Goal: Find contact information: Find contact information

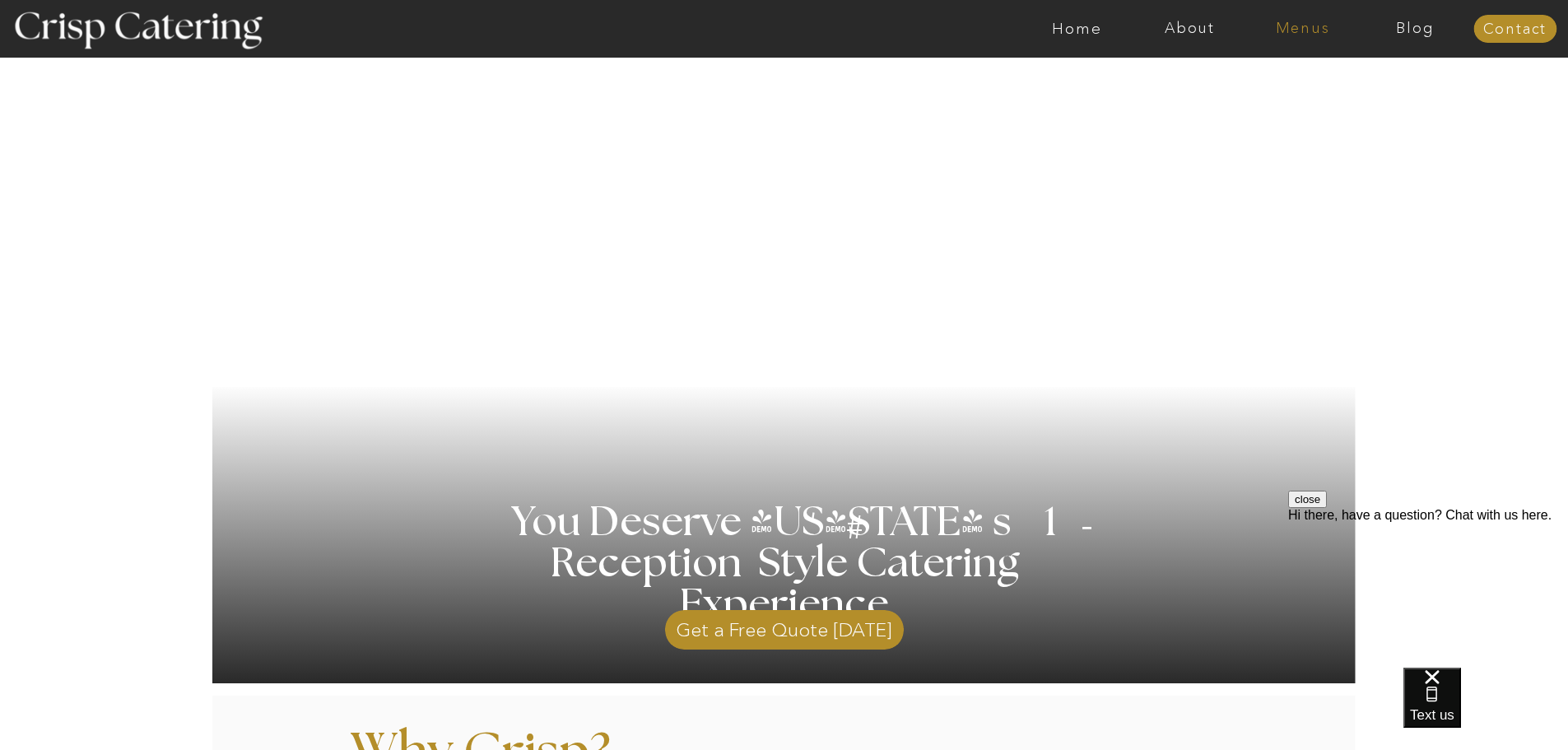
click at [1302, 31] on nav "Menus" at bounding box center [1302, 29] width 113 height 17
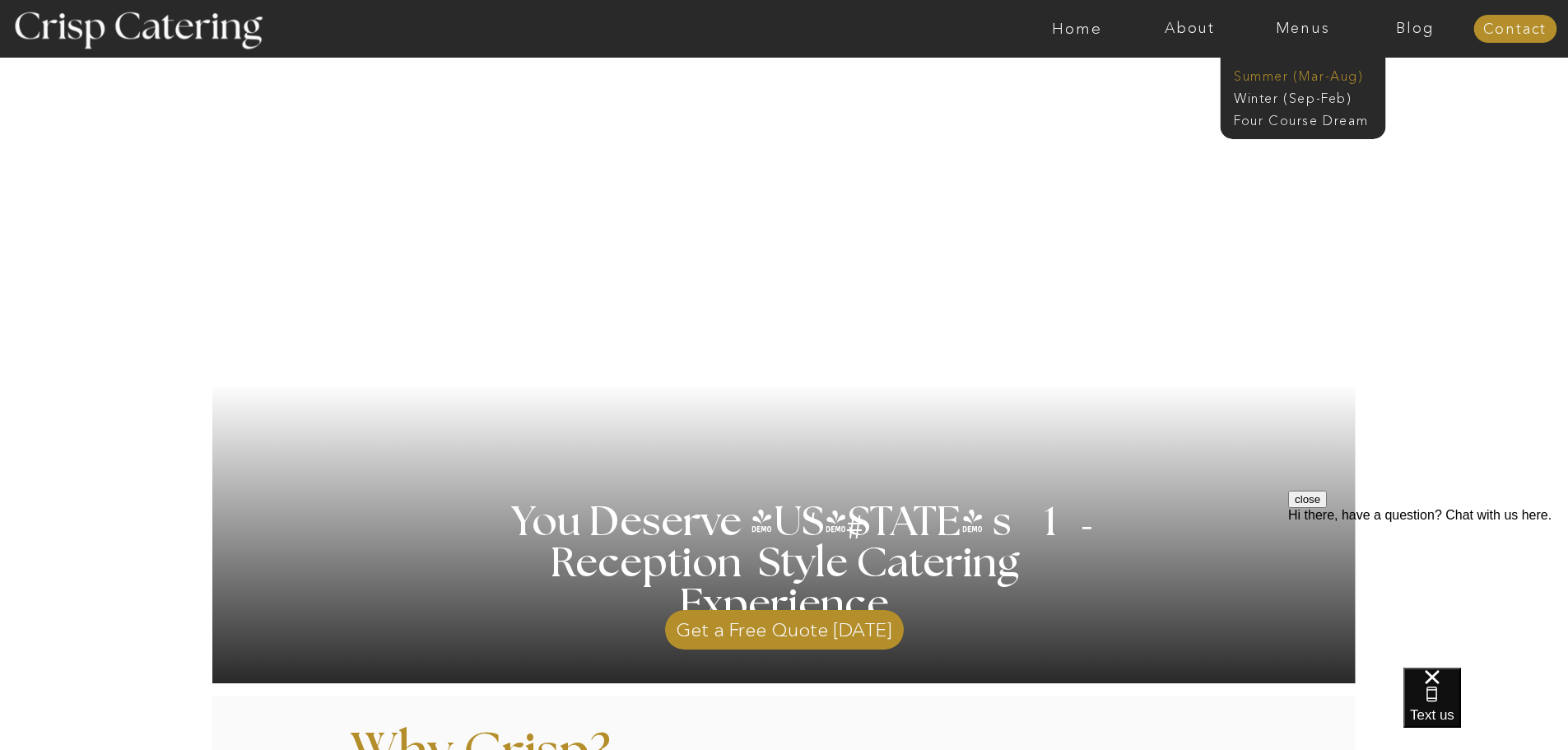
click at [1291, 75] on nav "Summer (Mar-Aug)" at bounding box center [1308, 75] width 147 height 16
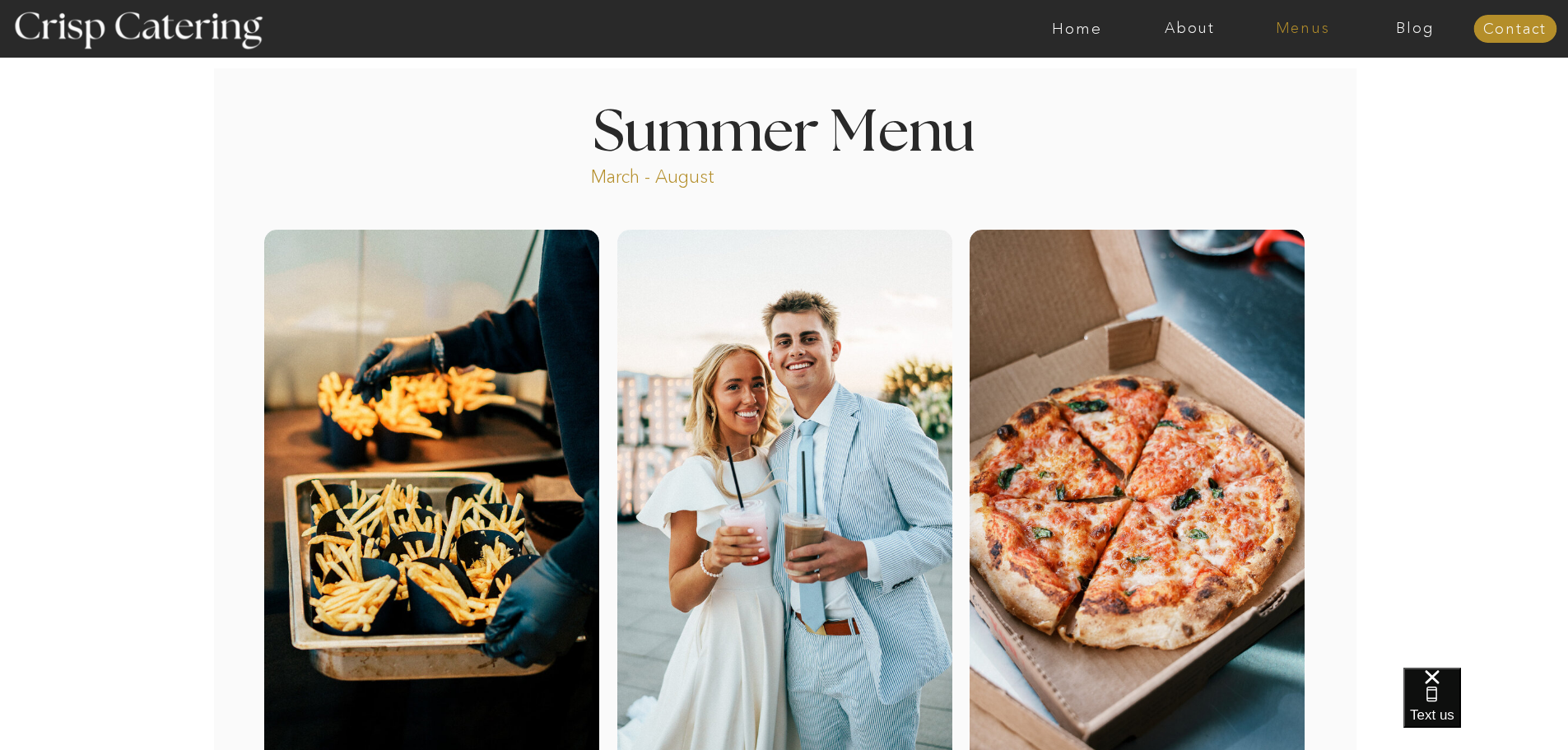
click at [1314, 28] on nav "Menus" at bounding box center [1302, 29] width 113 height 17
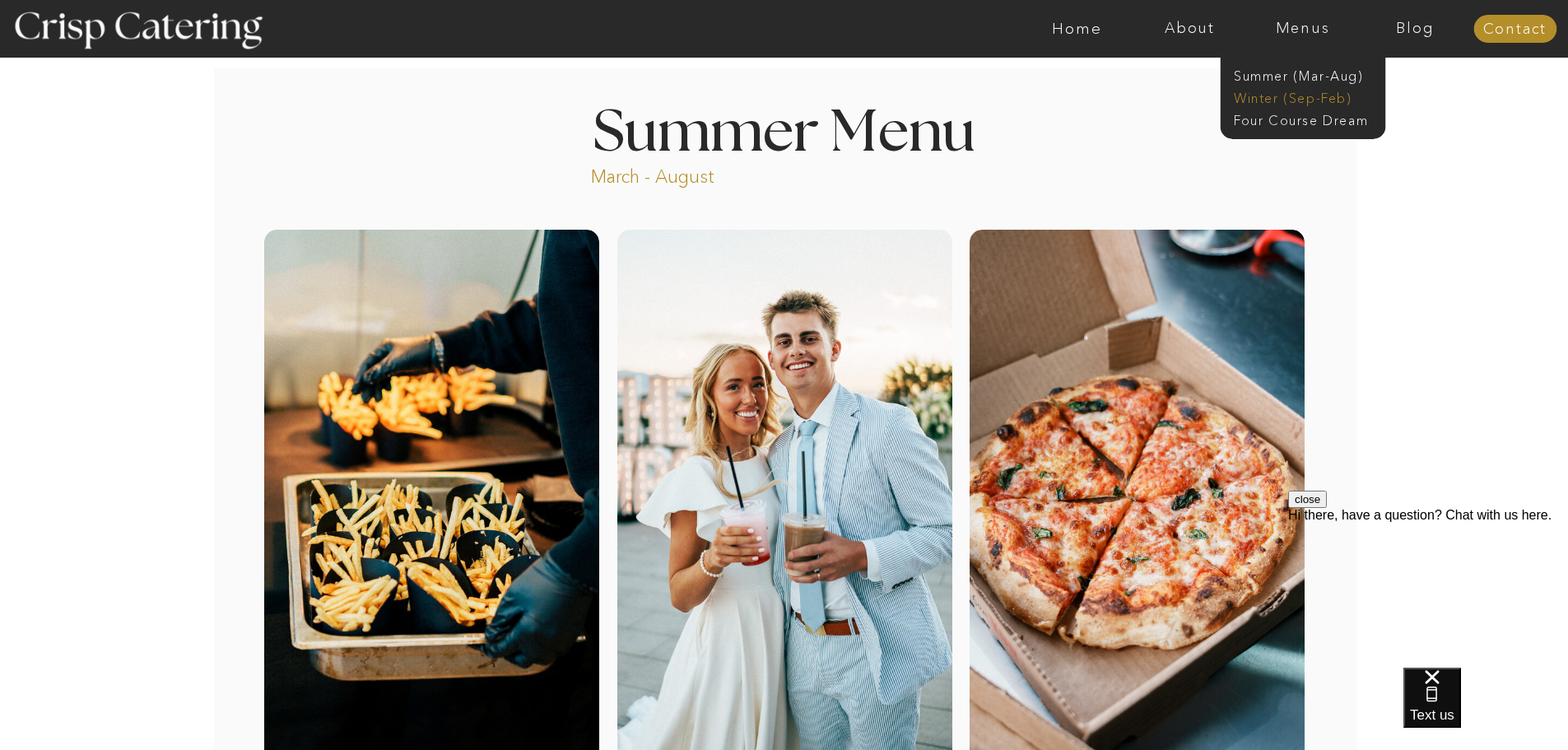
click at [1329, 101] on nav "Winter (Sep-Feb)" at bounding box center [1302, 96] width 135 height 16
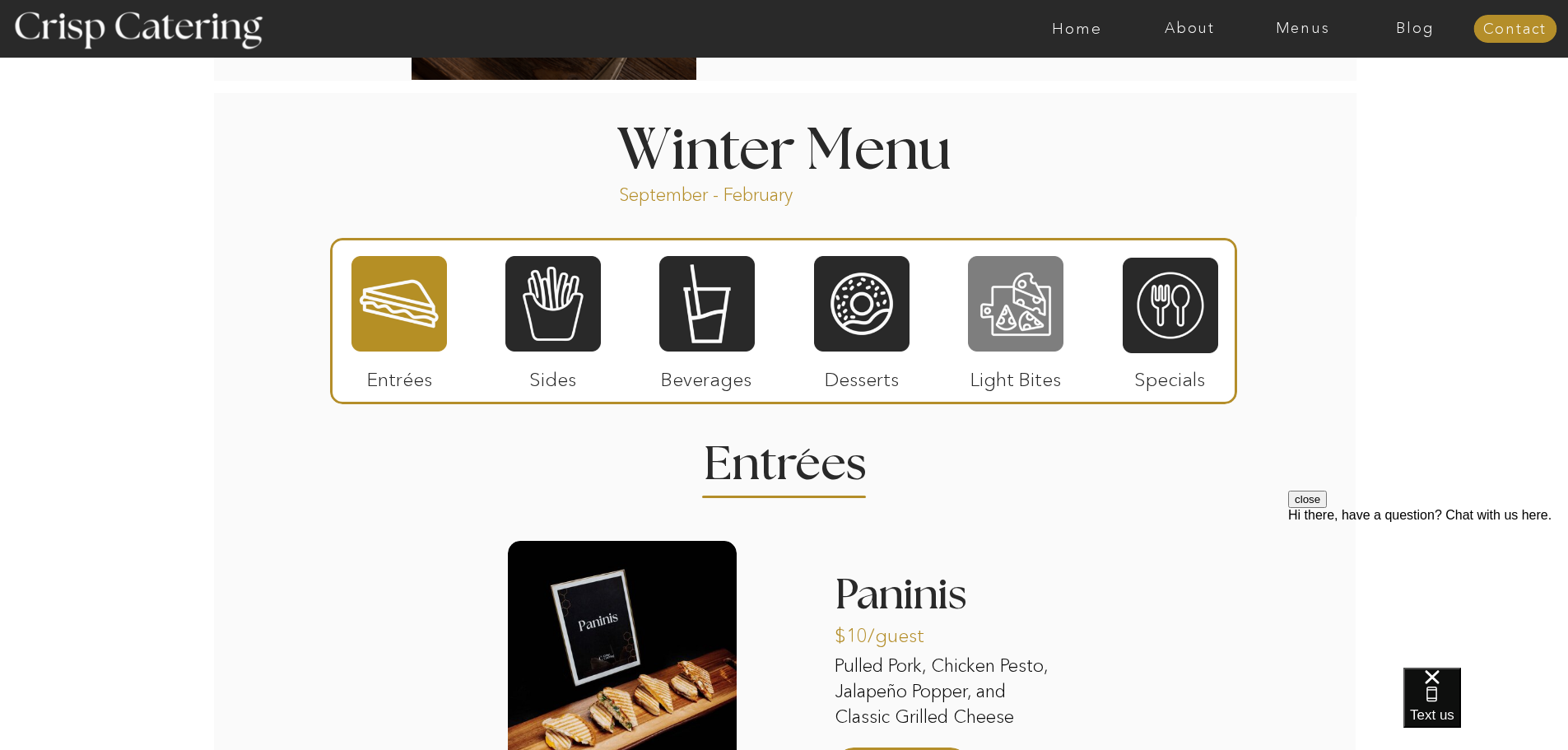
scroll to position [1754, 0]
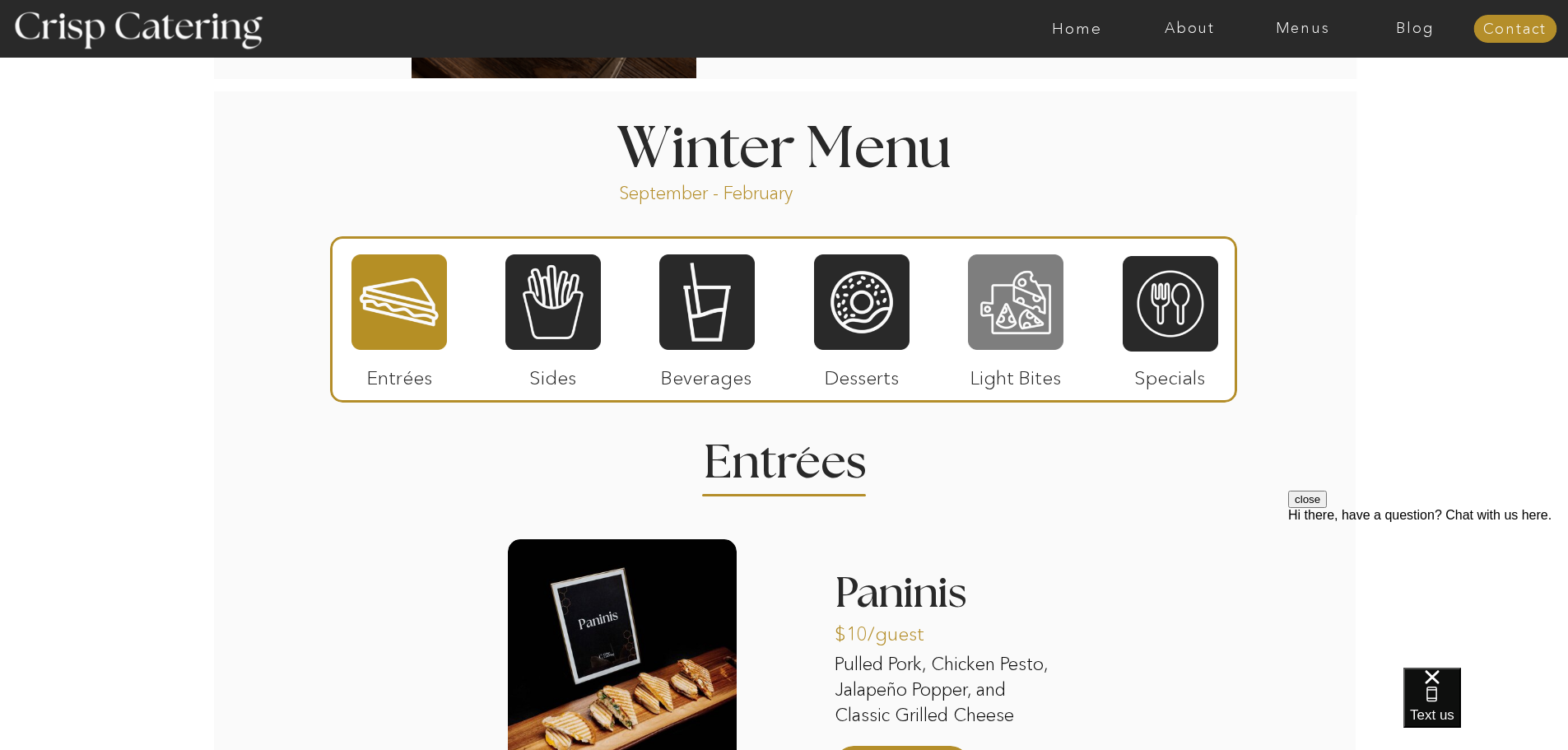
click at [981, 297] on div at bounding box center [1016, 302] width 95 height 99
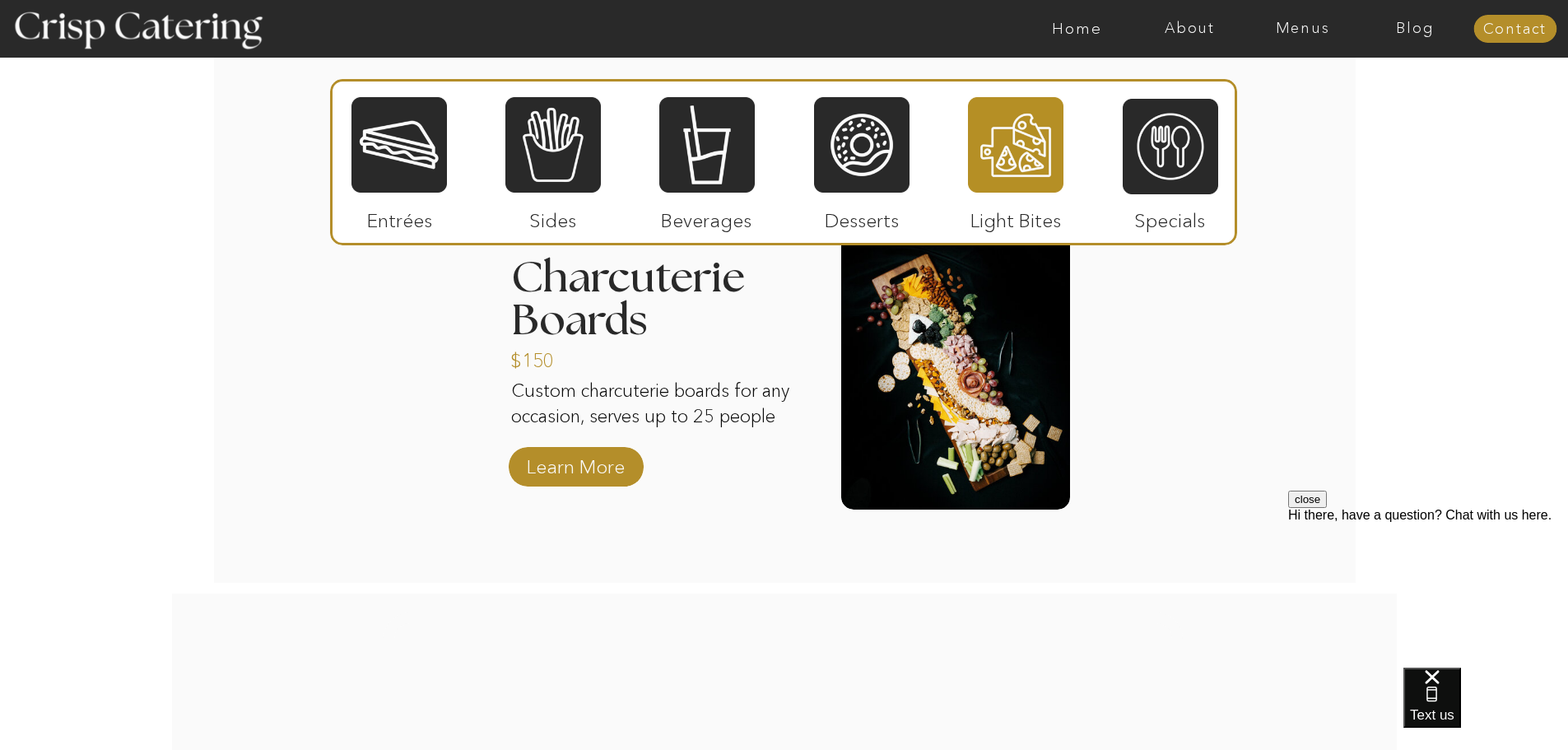
scroll to position [2002, 0]
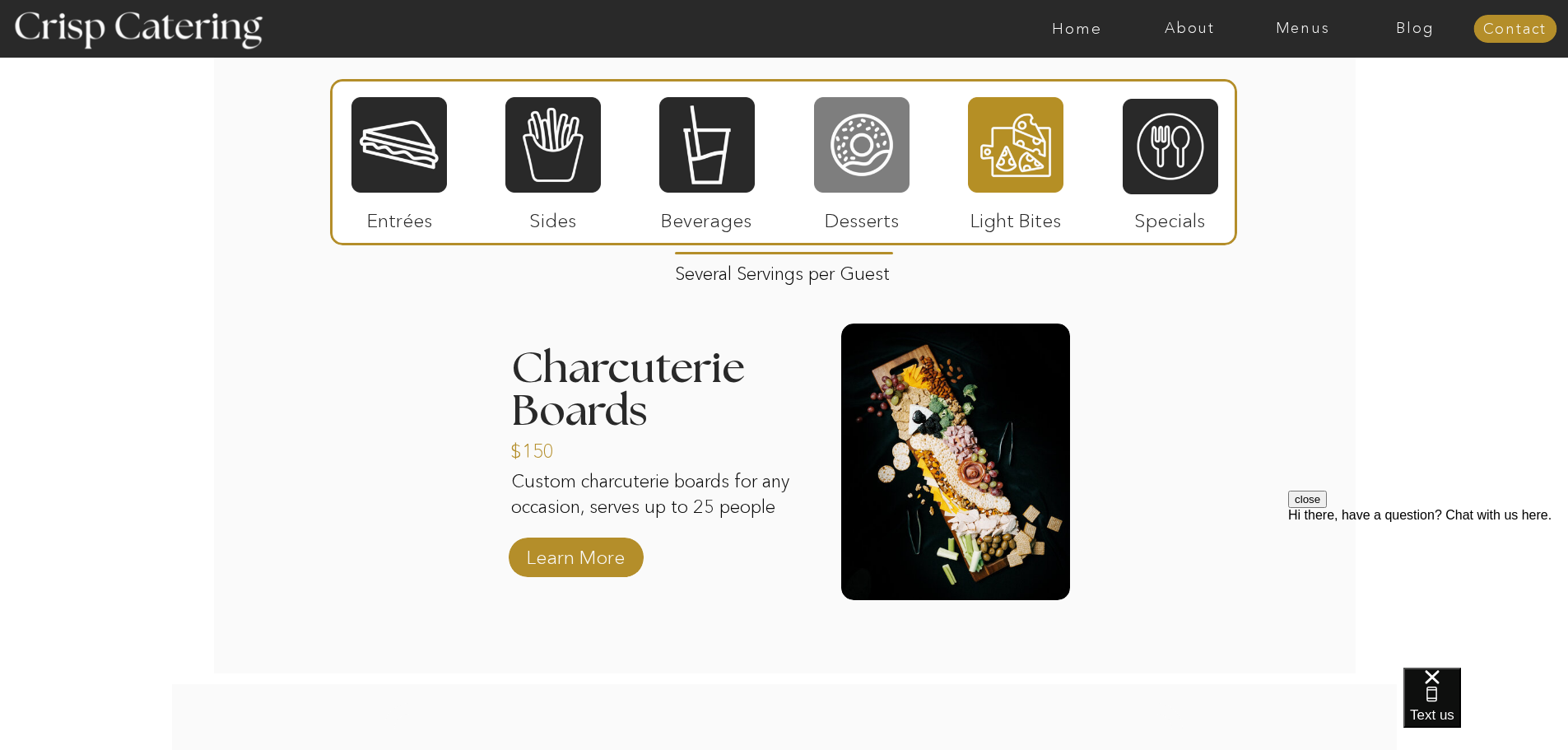
click at [875, 157] on div at bounding box center [862, 144] width 95 height 99
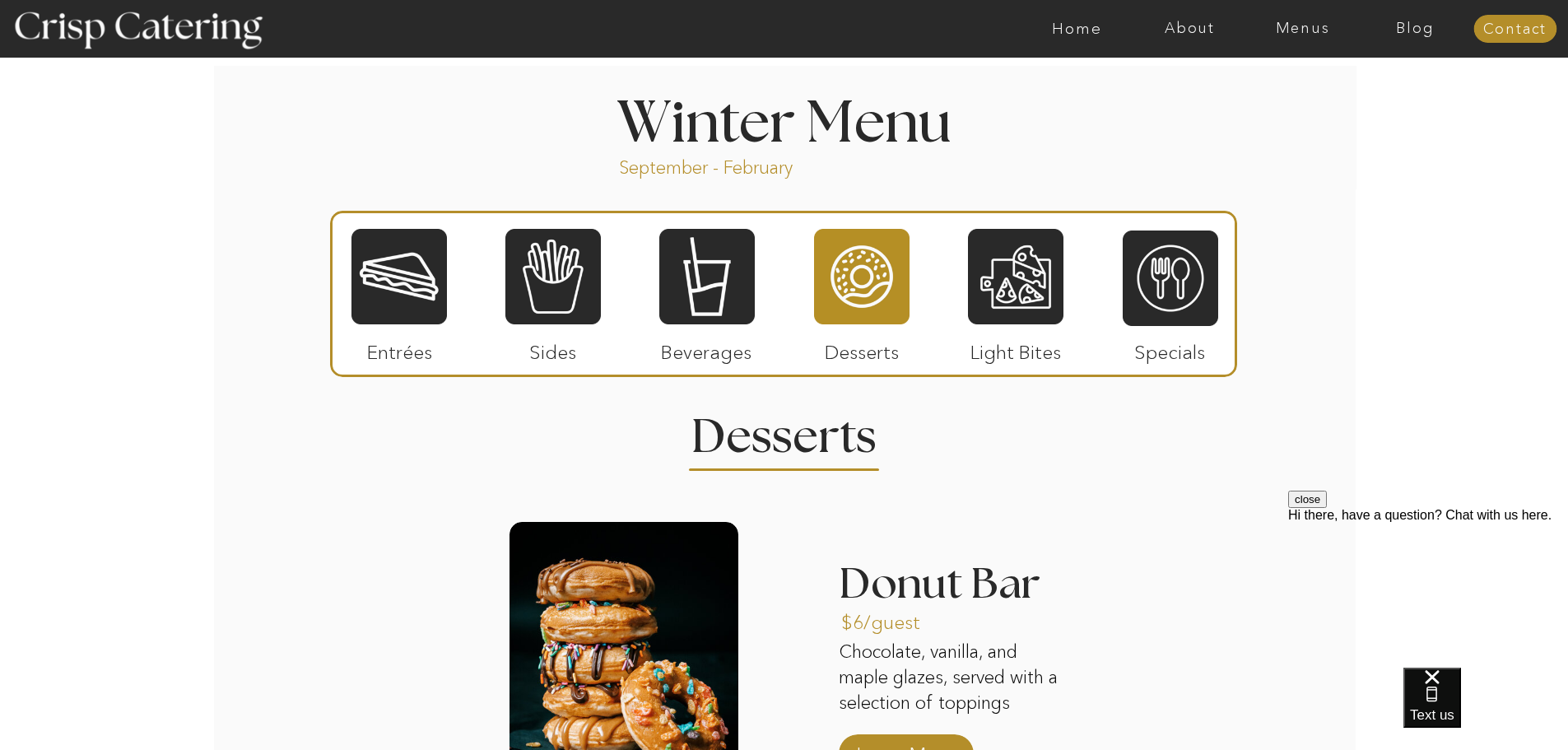
scroll to position [1762, 0]
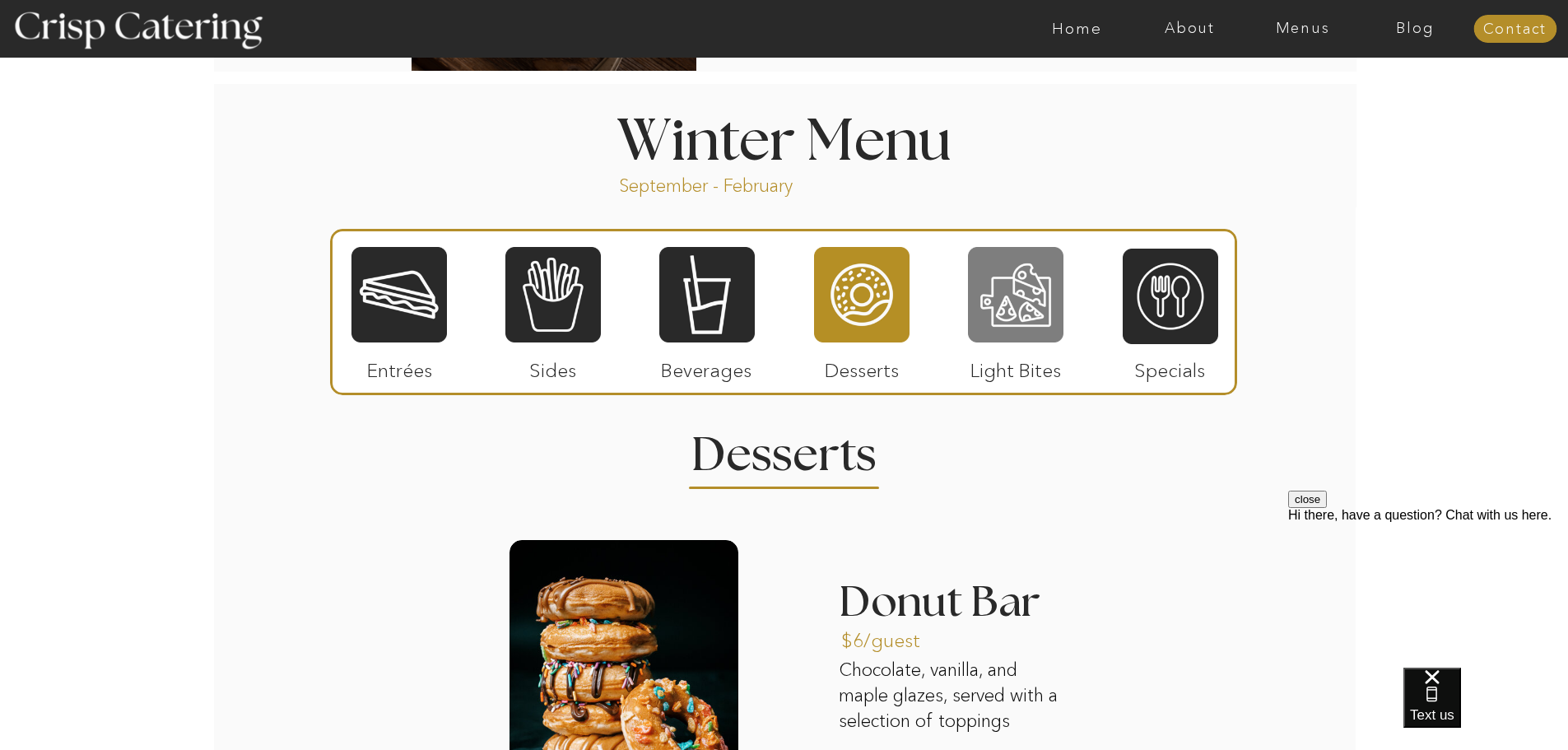
click at [1039, 309] on div at bounding box center [1016, 294] width 95 height 99
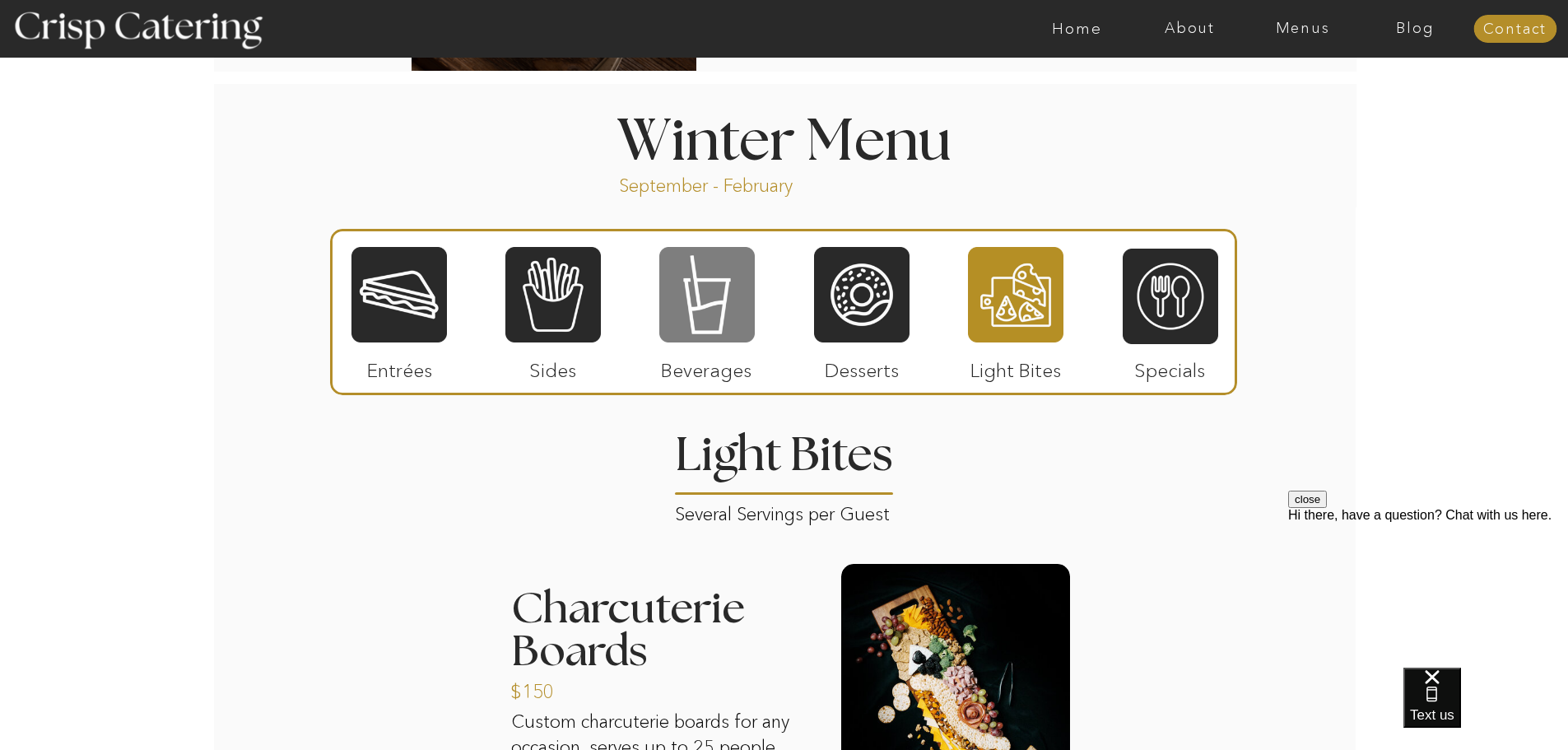
click at [726, 305] on div at bounding box center [707, 294] width 95 height 99
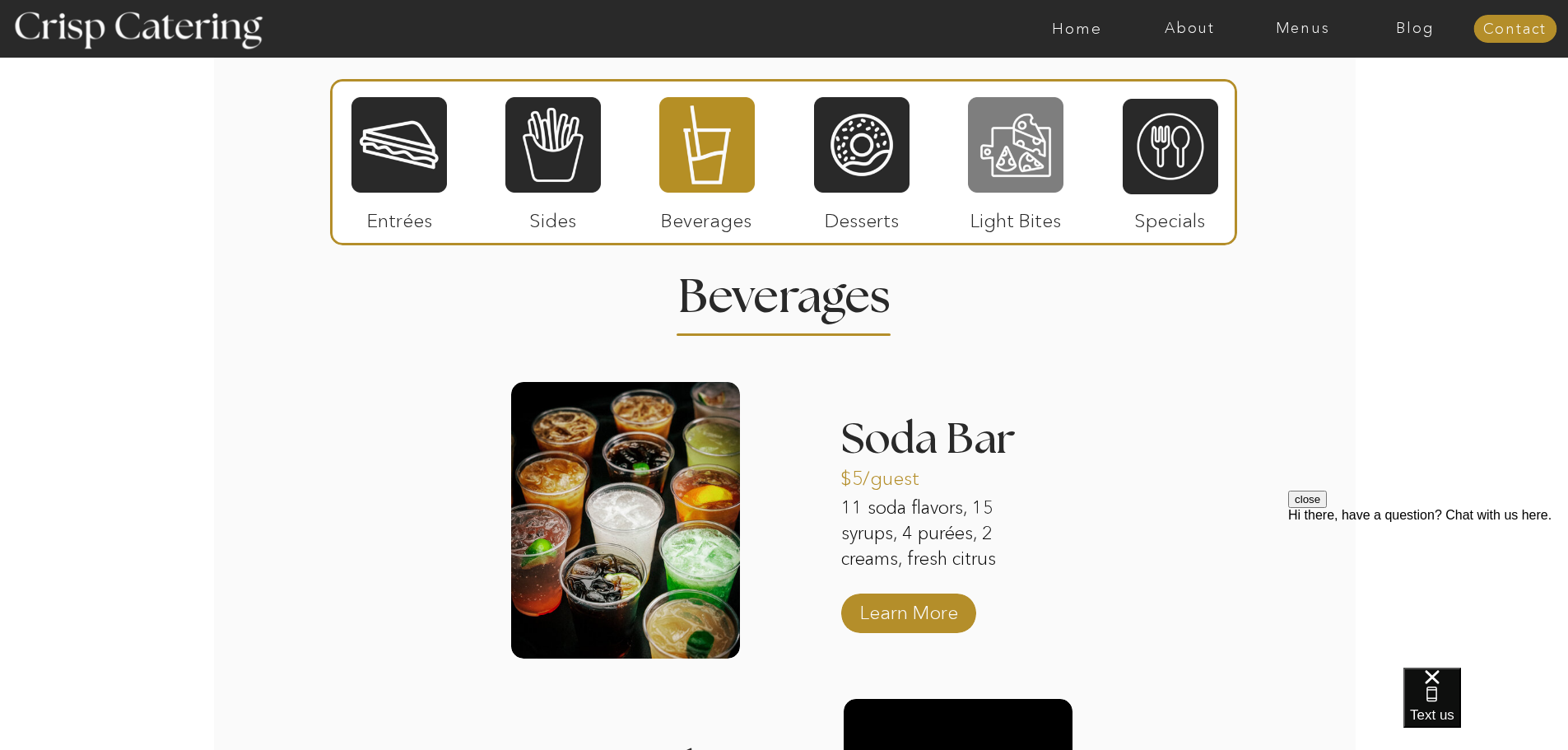
scroll to position [1963, 0]
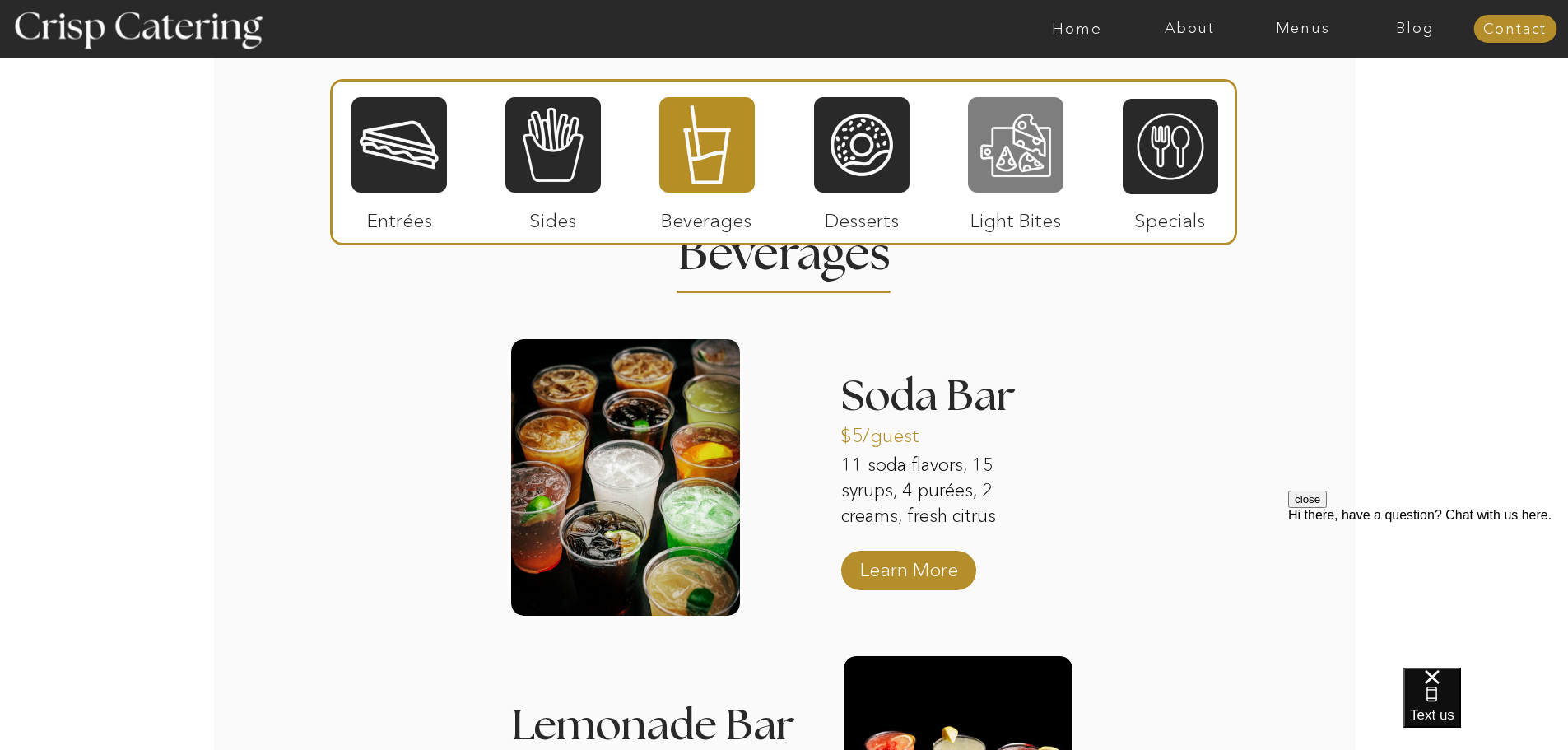
click at [1014, 120] on div at bounding box center [1016, 144] width 95 height 99
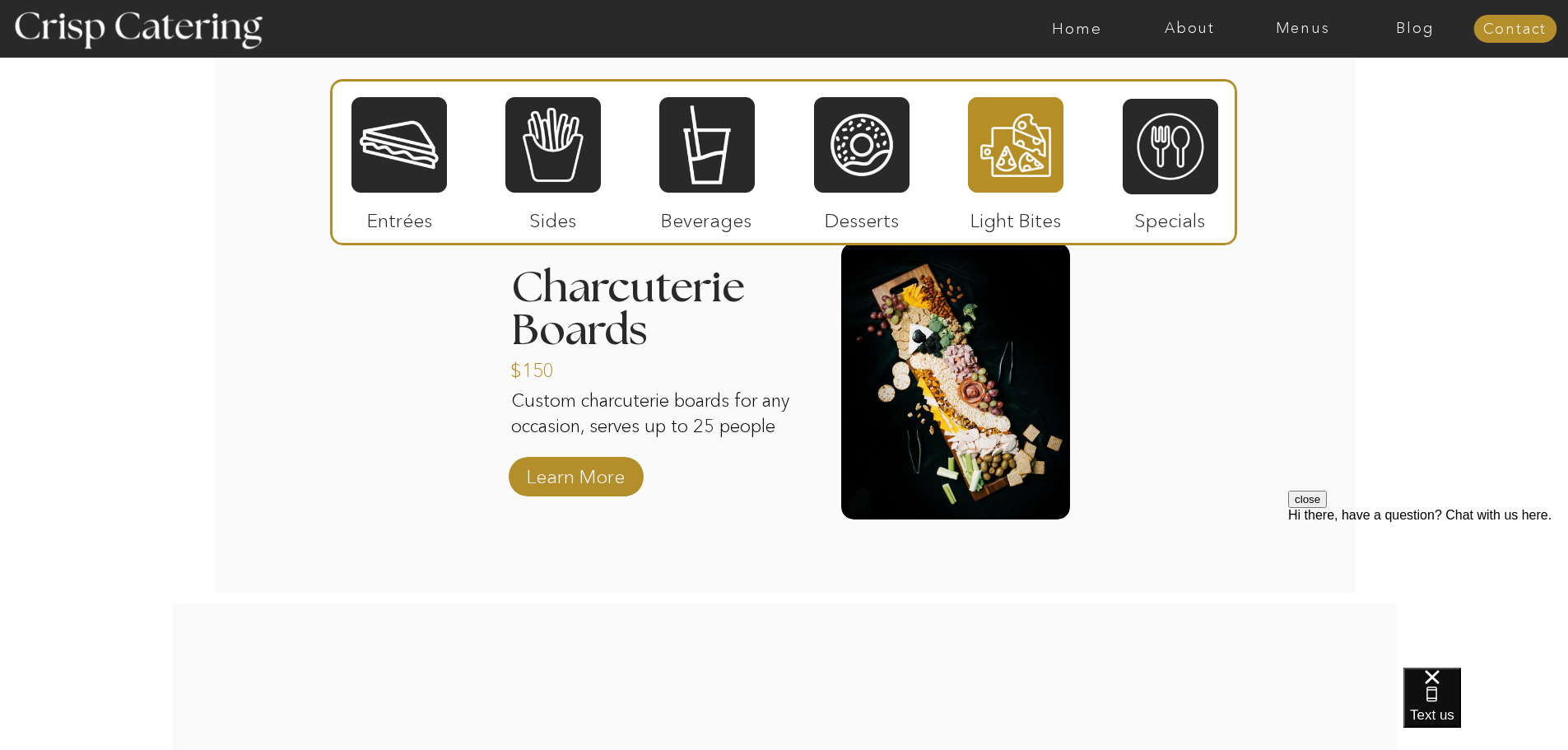
scroll to position [1998, 0]
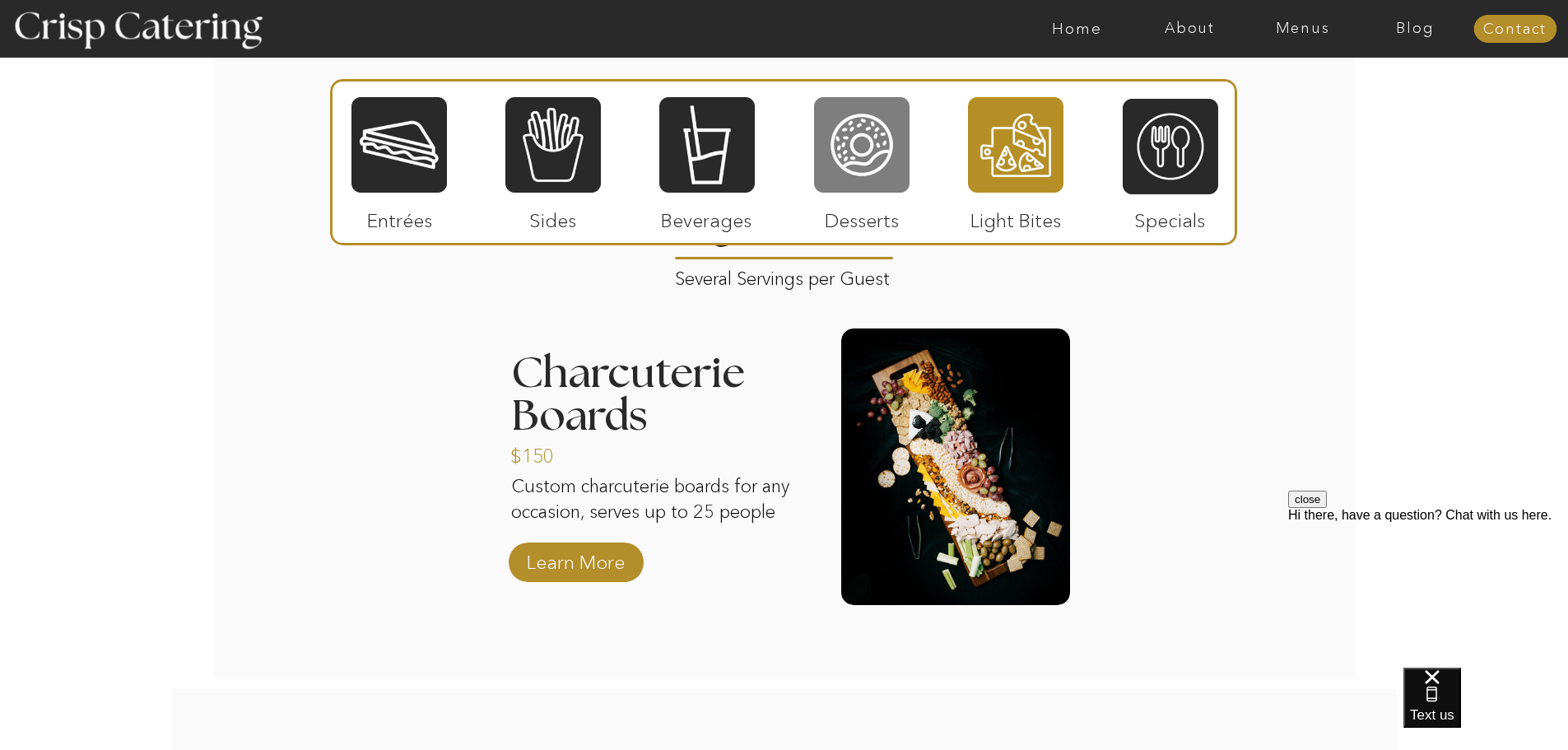
click at [857, 171] on div at bounding box center [862, 144] width 95 height 99
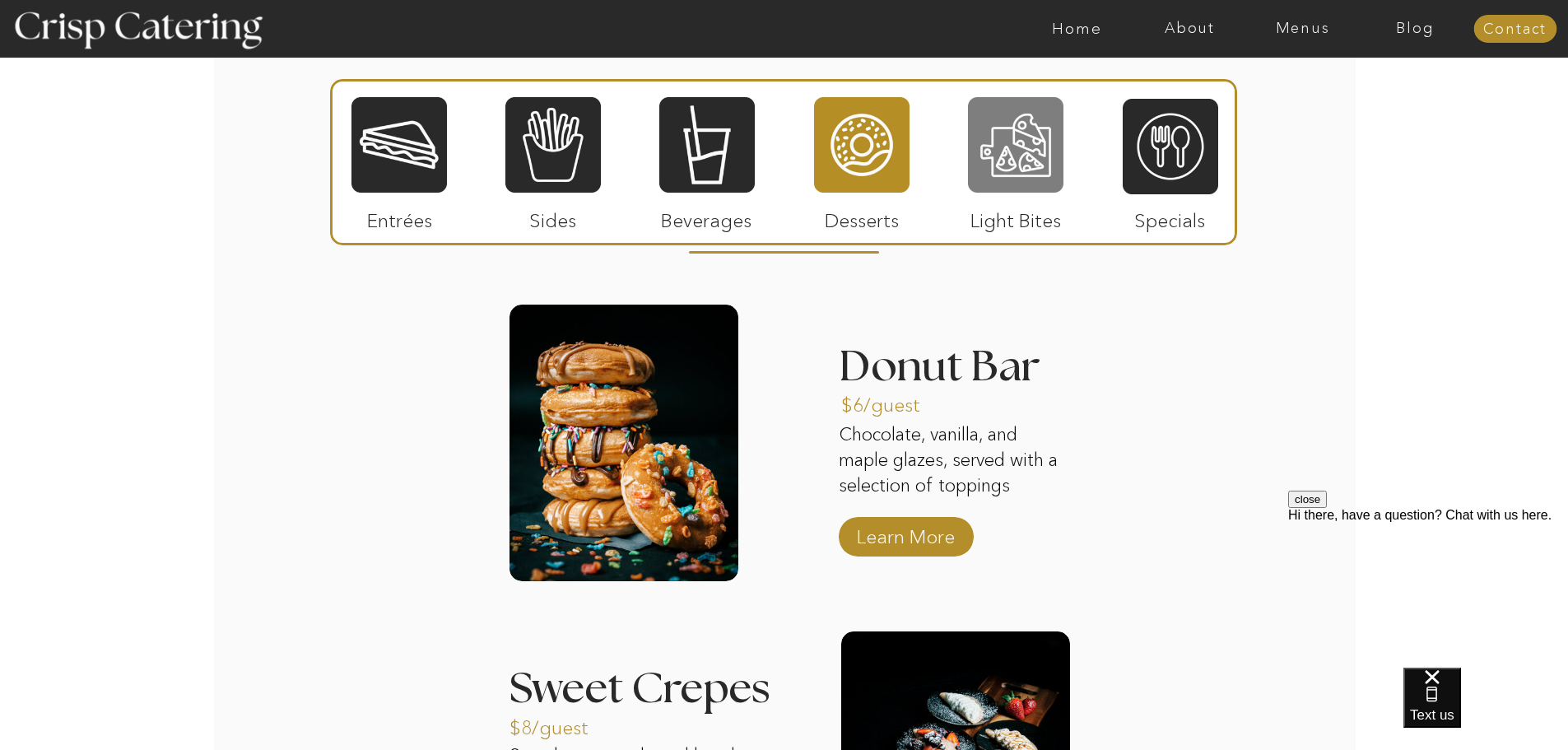
click at [1014, 166] on div at bounding box center [1016, 144] width 95 height 99
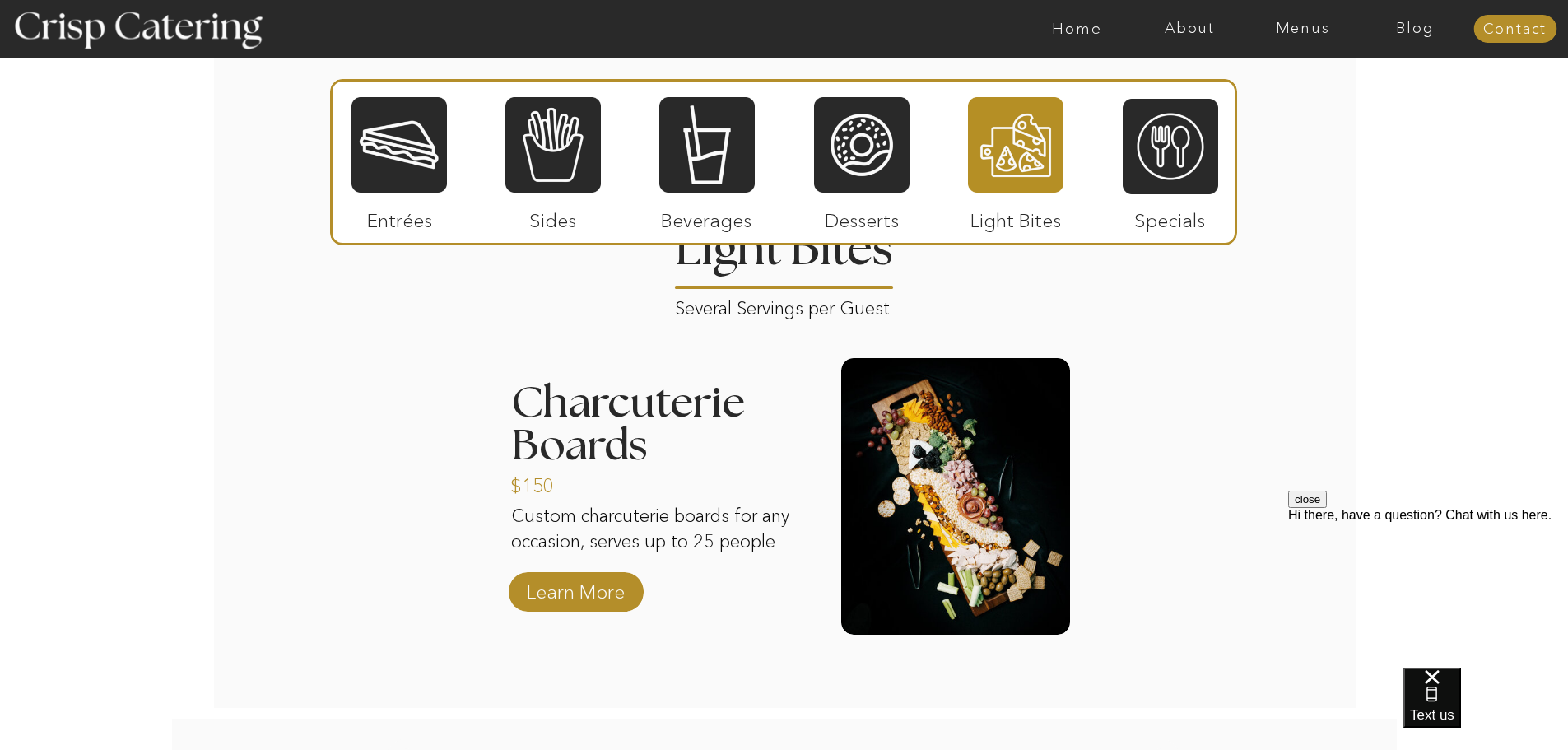
scroll to position [1967, 0]
click at [1524, 32] on nav "Contact" at bounding box center [1515, 30] width 83 height 17
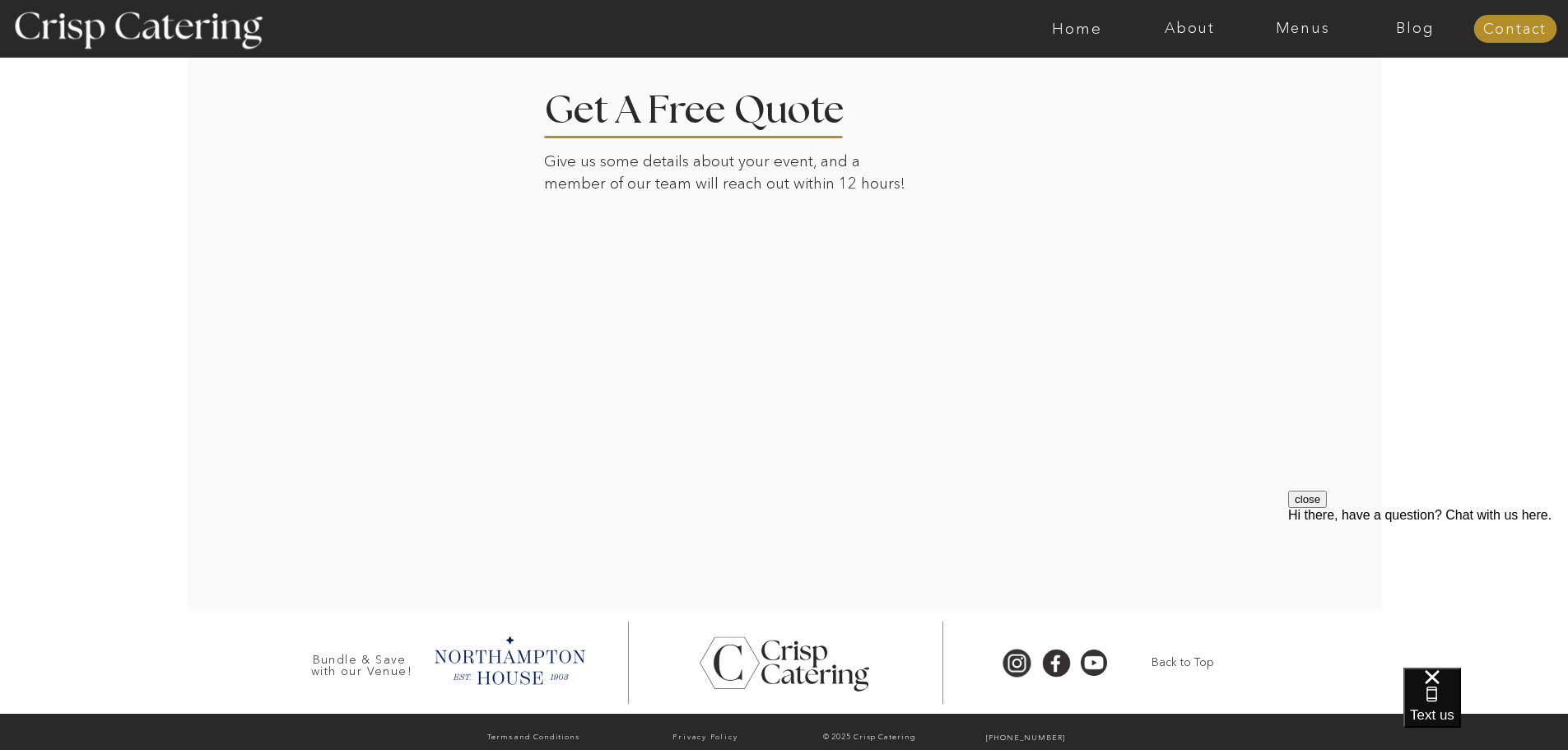
click at [1072, 434] on div at bounding box center [784, 329] width 1147 height 562
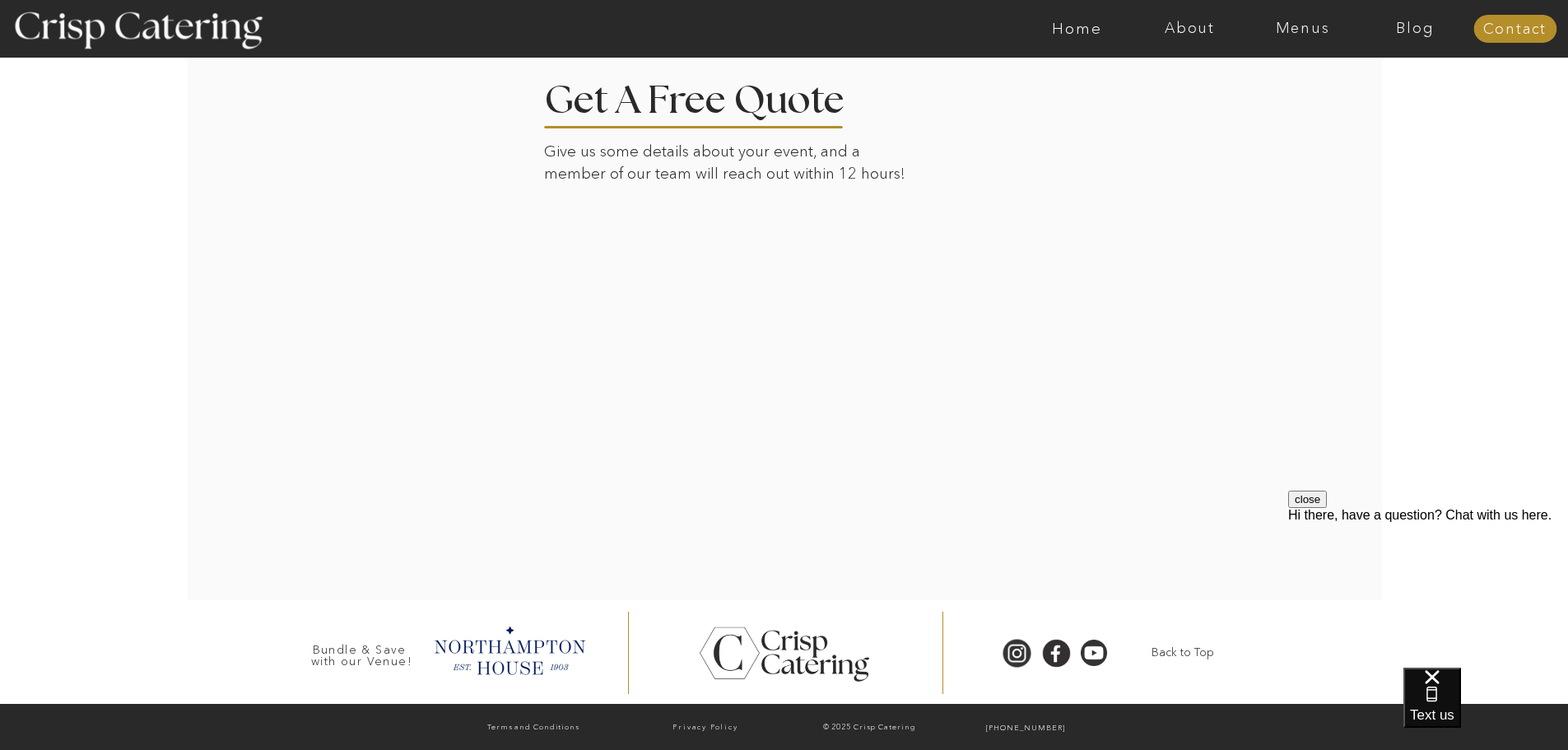
drag, startPoint x: 1135, startPoint y: 468, endPoint x: 1121, endPoint y: 466, distance: 14.1
click at [1126, 469] on div at bounding box center [784, 320] width 1147 height 562
